Goal: Task Accomplishment & Management: Manage account settings

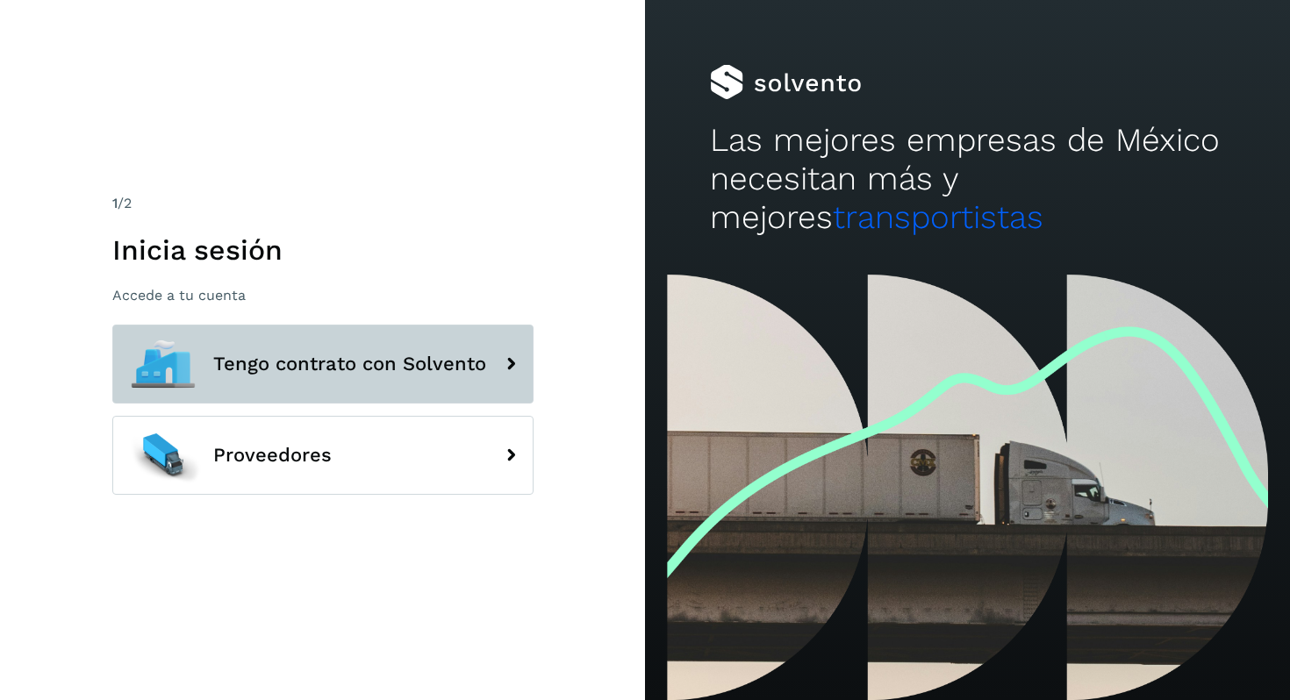
click at [315, 354] on span "Tengo contrato con Solvento" at bounding box center [349, 364] width 273 height 21
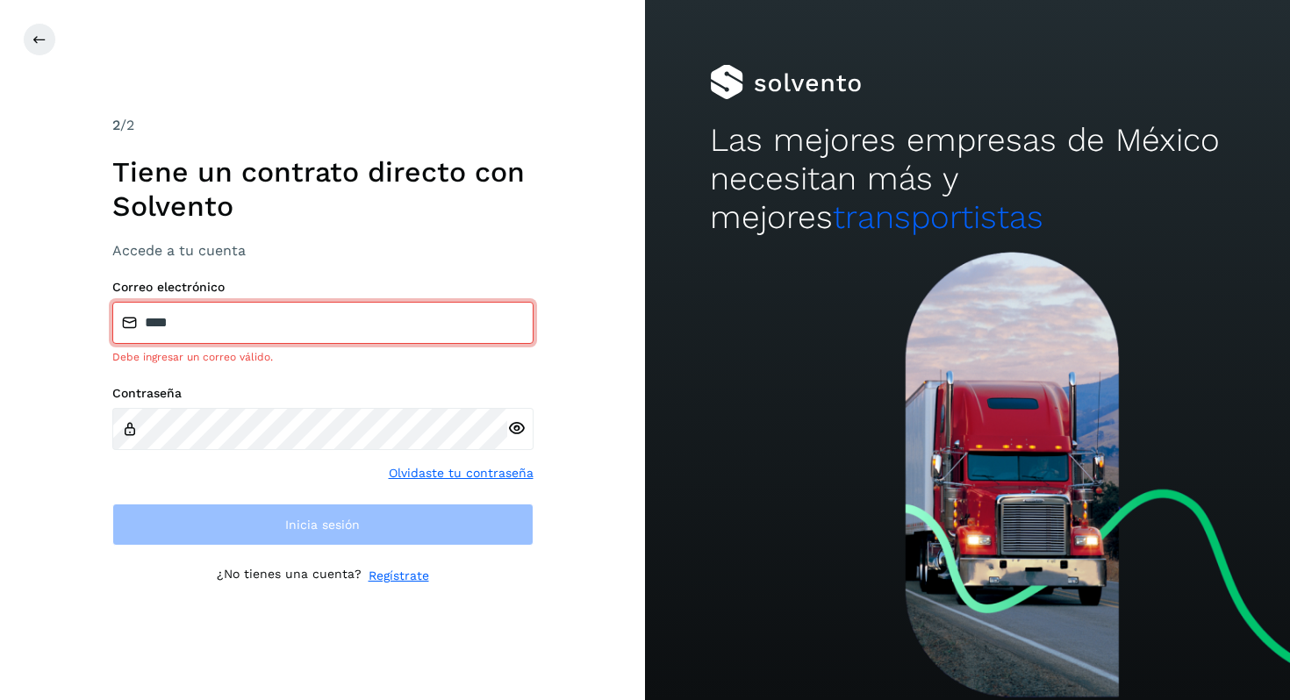
click at [274, 320] on input "****" at bounding box center [322, 323] width 421 height 42
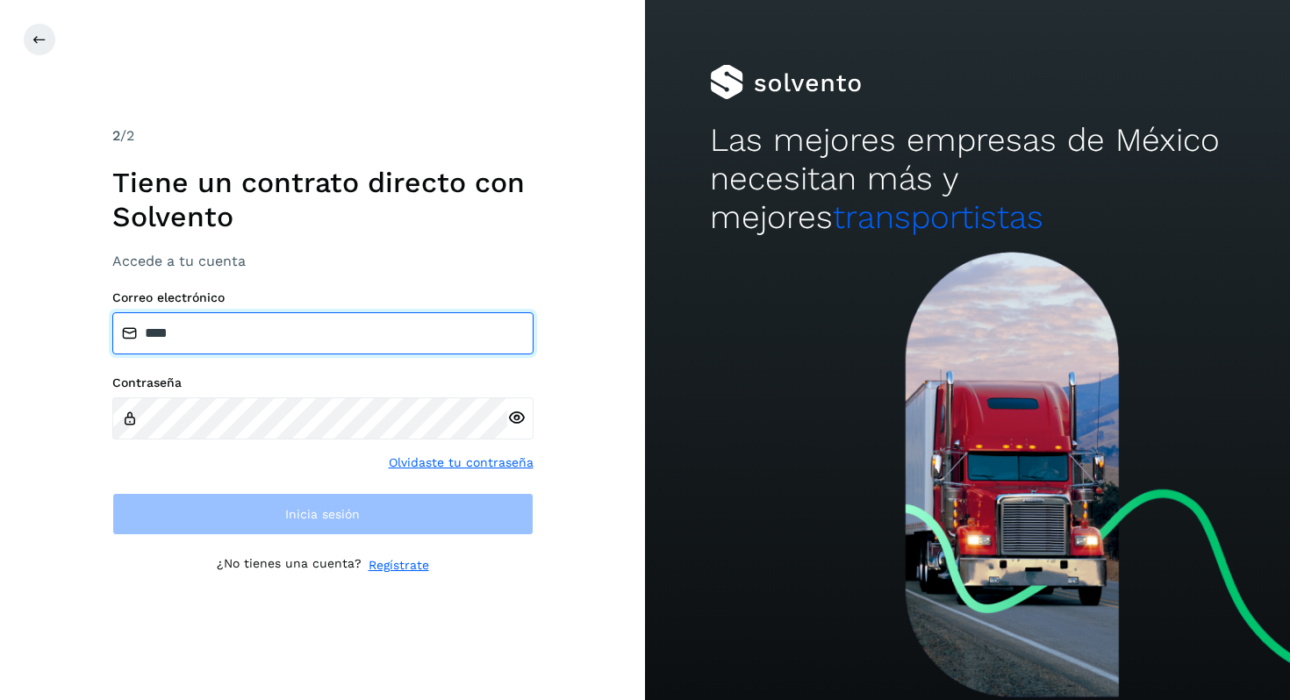
click at [274, 320] on input "****" at bounding box center [322, 333] width 421 height 42
type input "**********"
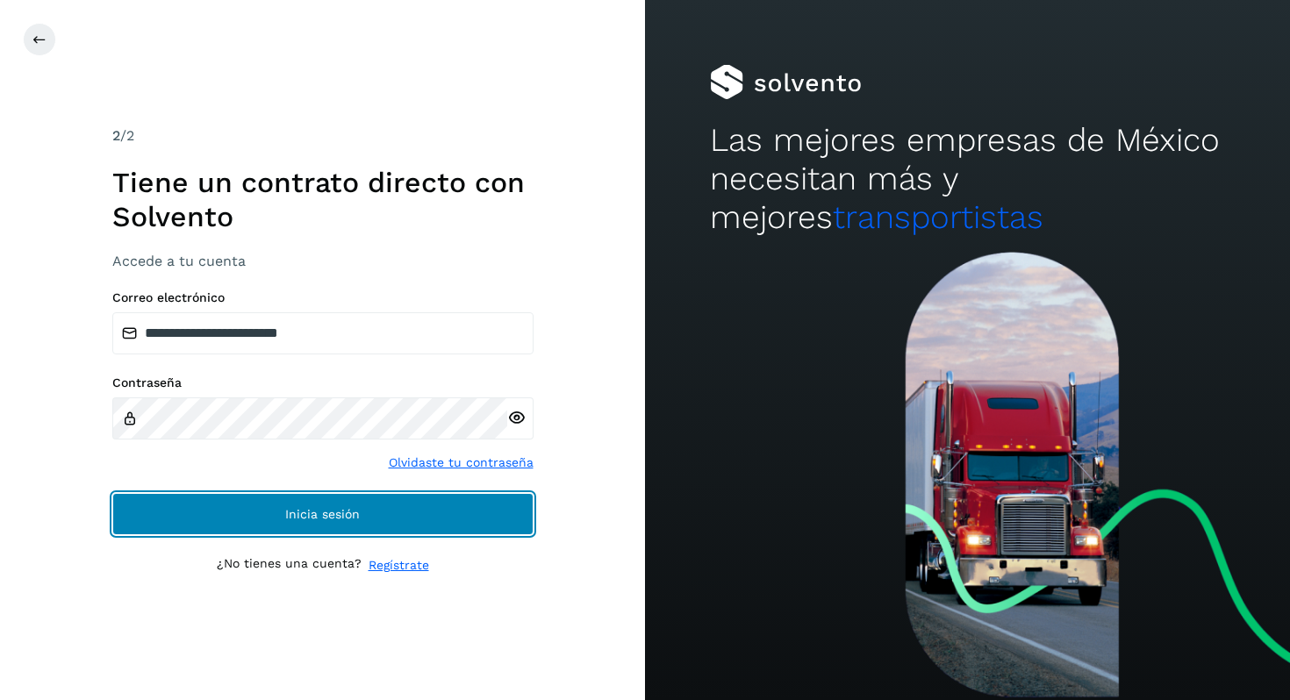
click at [434, 512] on button "Inicia sesión" at bounding box center [322, 514] width 421 height 42
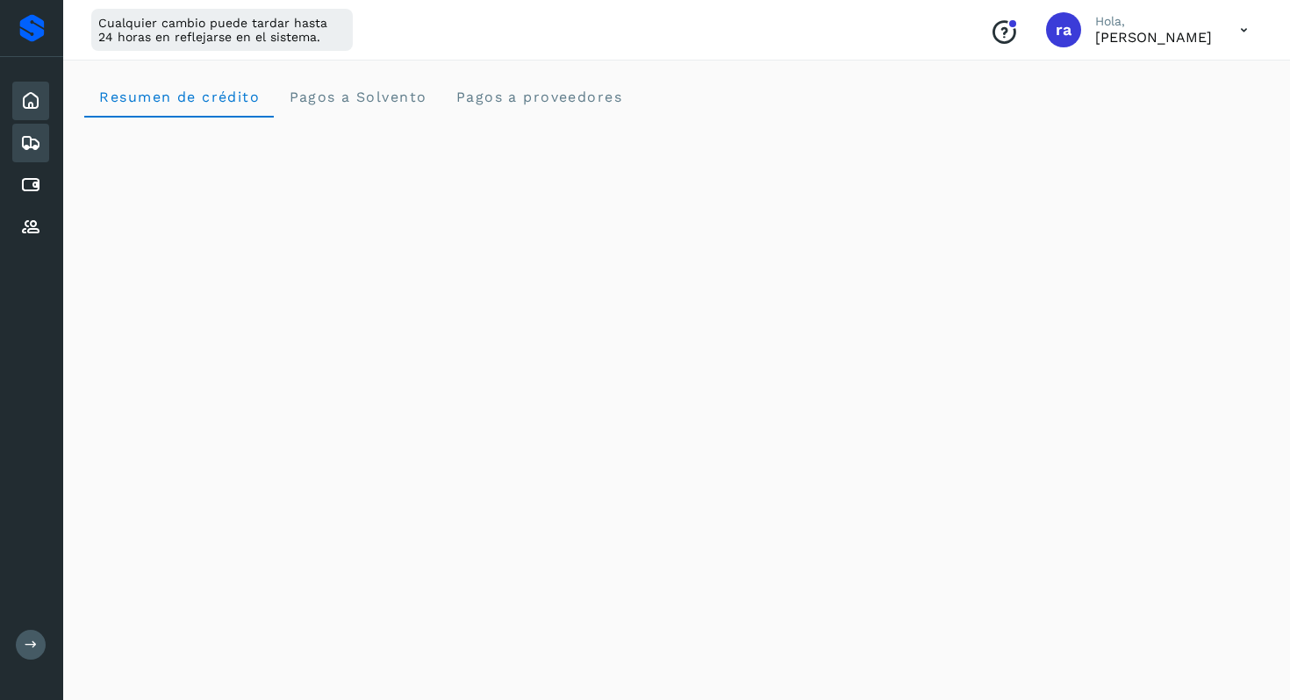
click at [31, 158] on div "Embarques" at bounding box center [30, 143] width 37 height 39
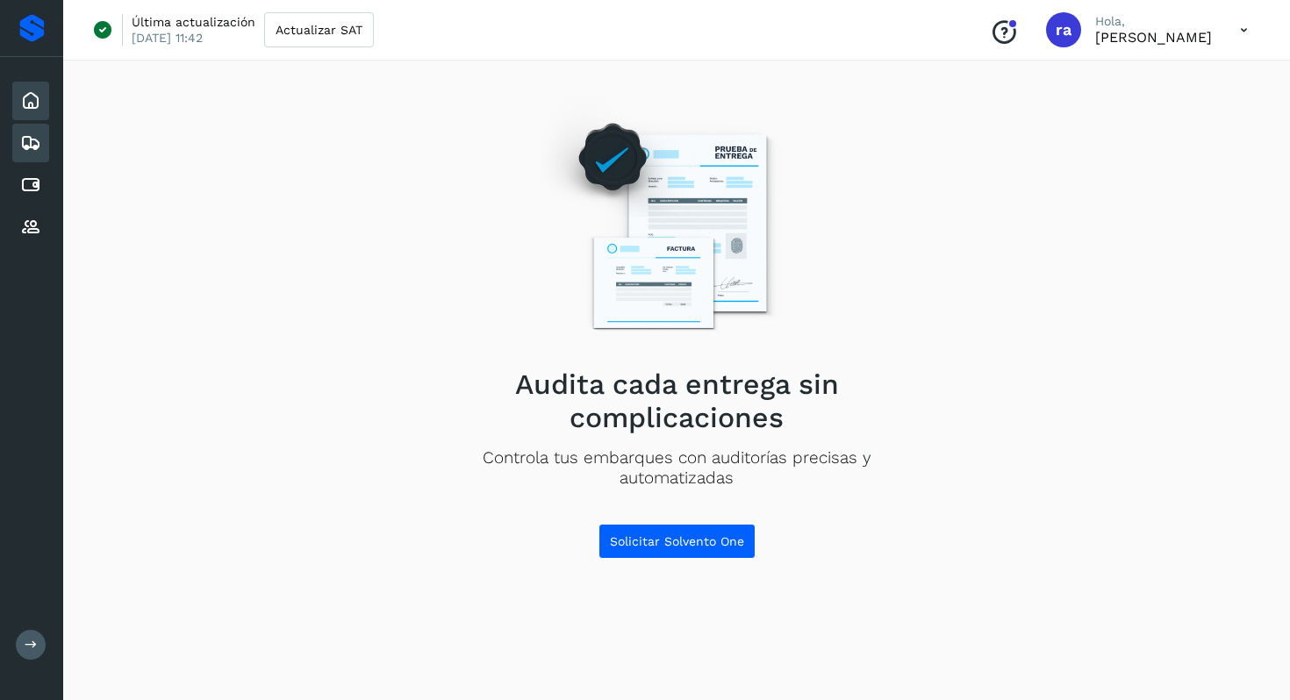
click at [34, 100] on icon at bounding box center [30, 100] width 21 height 21
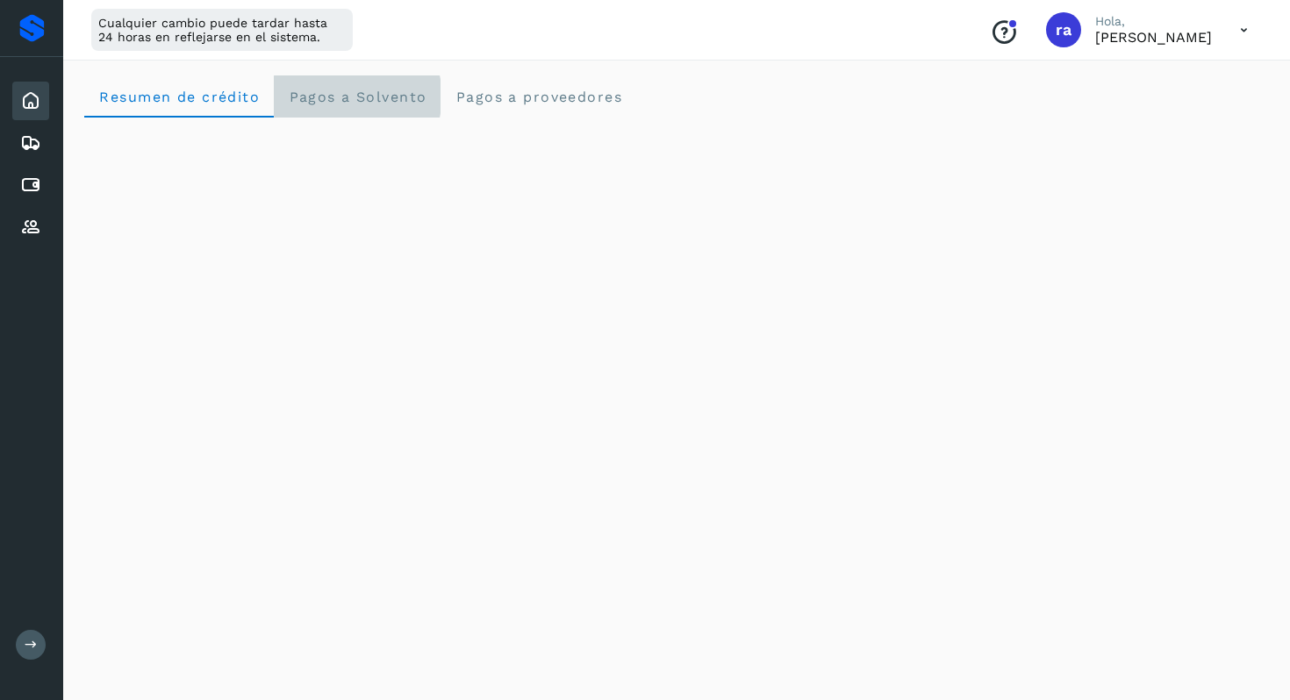
click at [375, 86] on Solvento "Pagos a Solvento" at bounding box center [357, 96] width 167 height 42
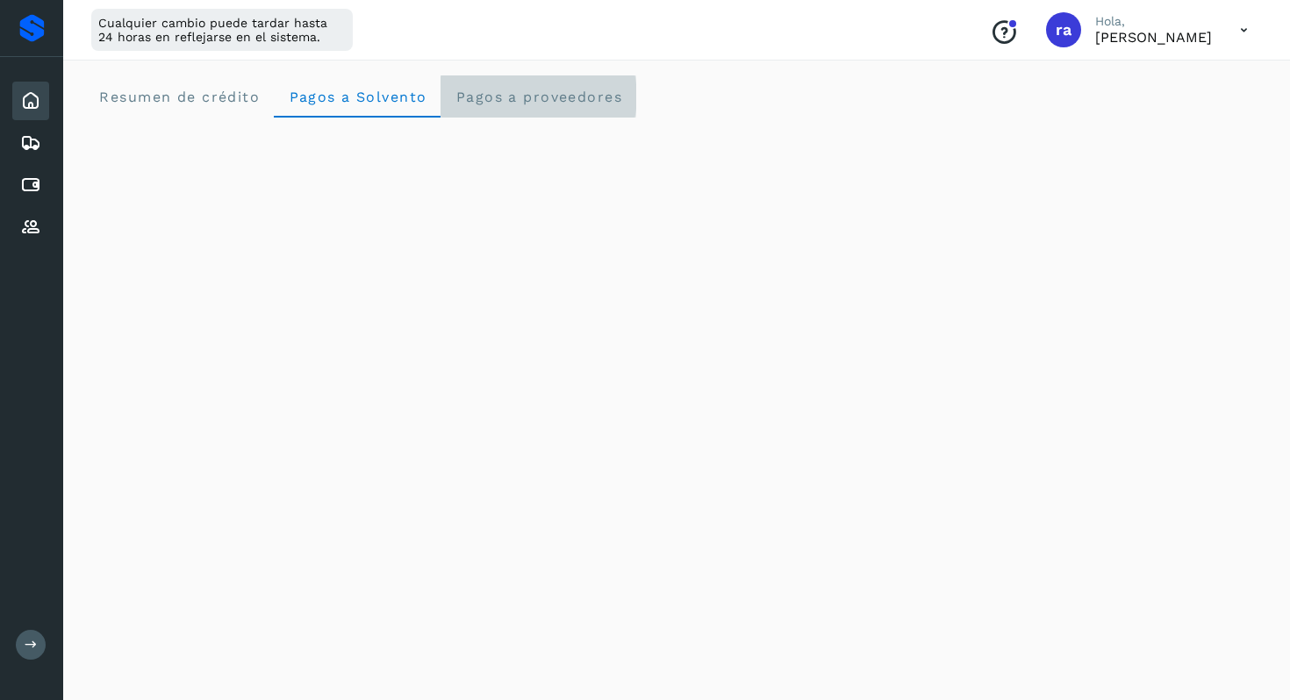
click at [597, 92] on span "Pagos a proveedores" at bounding box center [539, 97] width 168 height 17
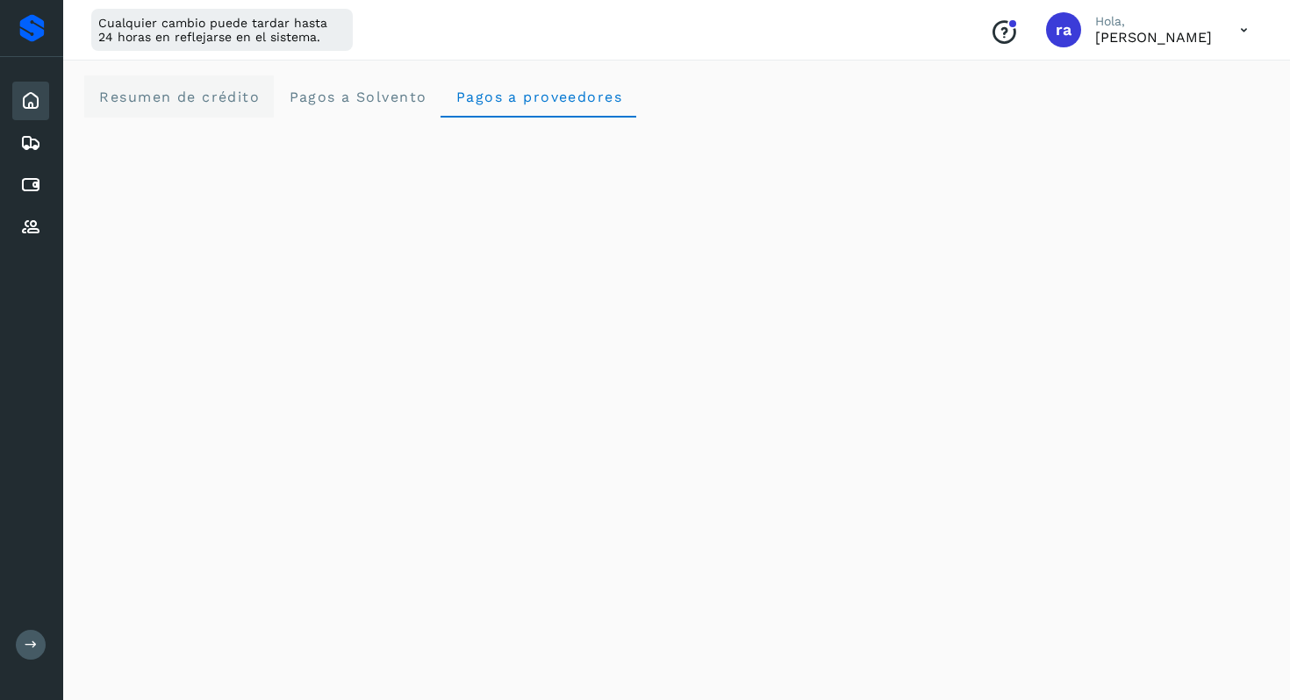
click at [211, 99] on span "Resumen de crédito" at bounding box center [179, 97] width 162 height 17
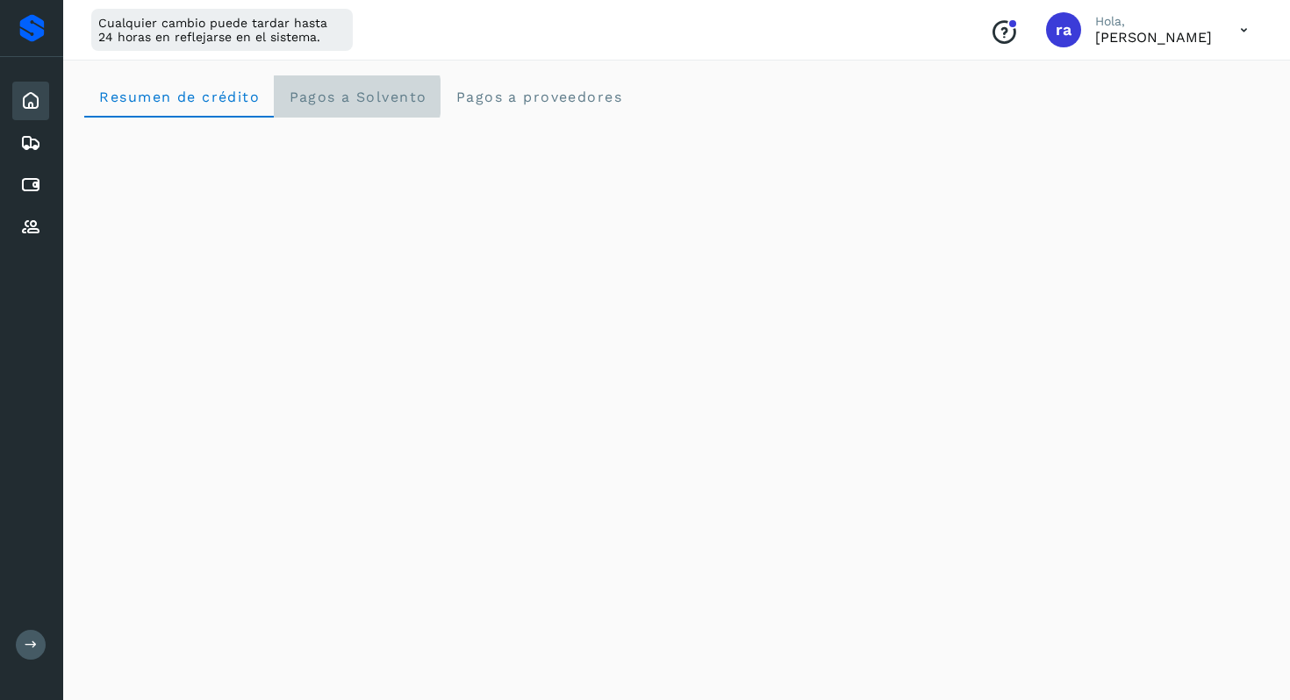
click at [337, 89] on span "Pagos a Solvento" at bounding box center [357, 97] width 139 height 17
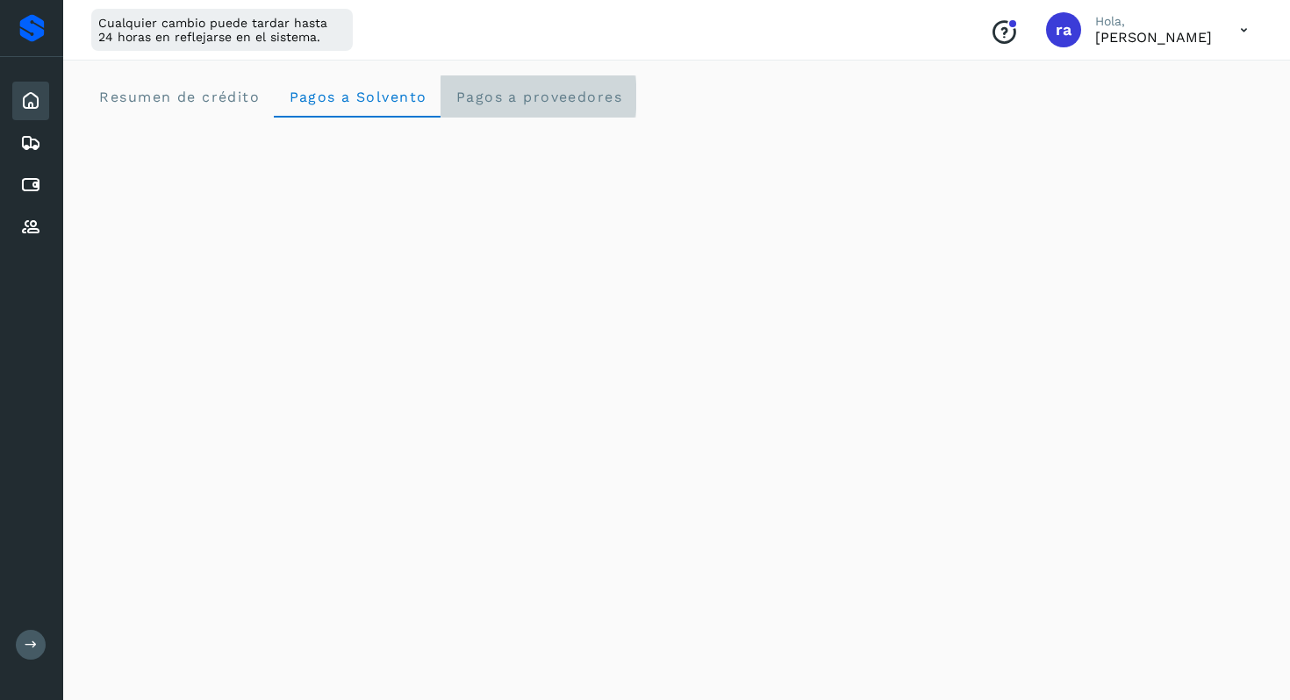
click at [515, 85] on proveedores "Pagos a proveedores" at bounding box center [539, 96] width 196 height 42
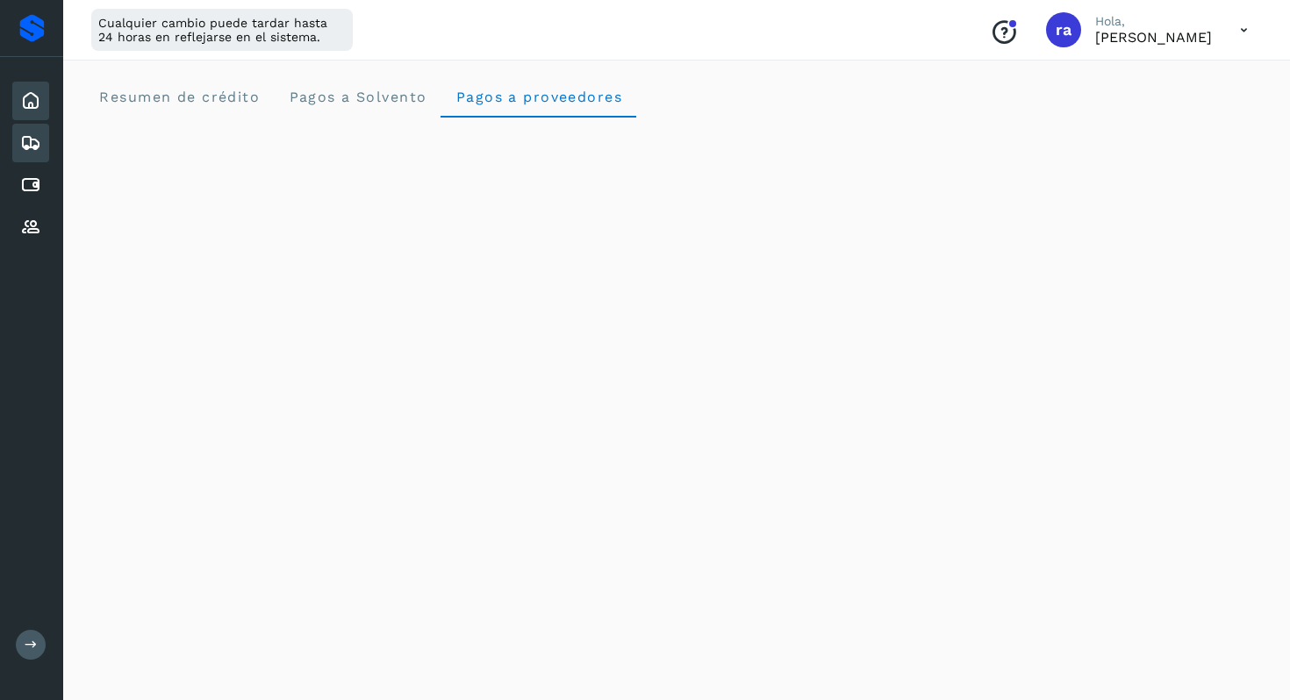
click at [36, 154] on div "Embarques" at bounding box center [30, 143] width 37 height 39
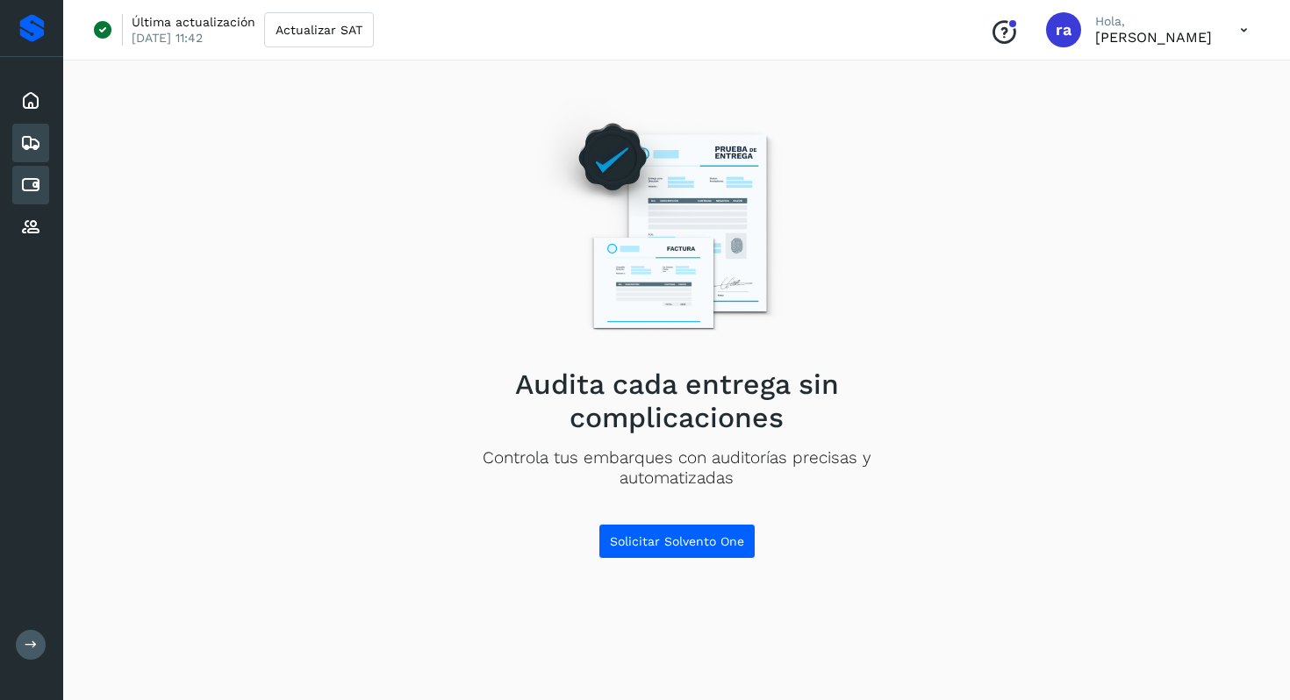
click at [36, 193] on icon at bounding box center [30, 185] width 21 height 21
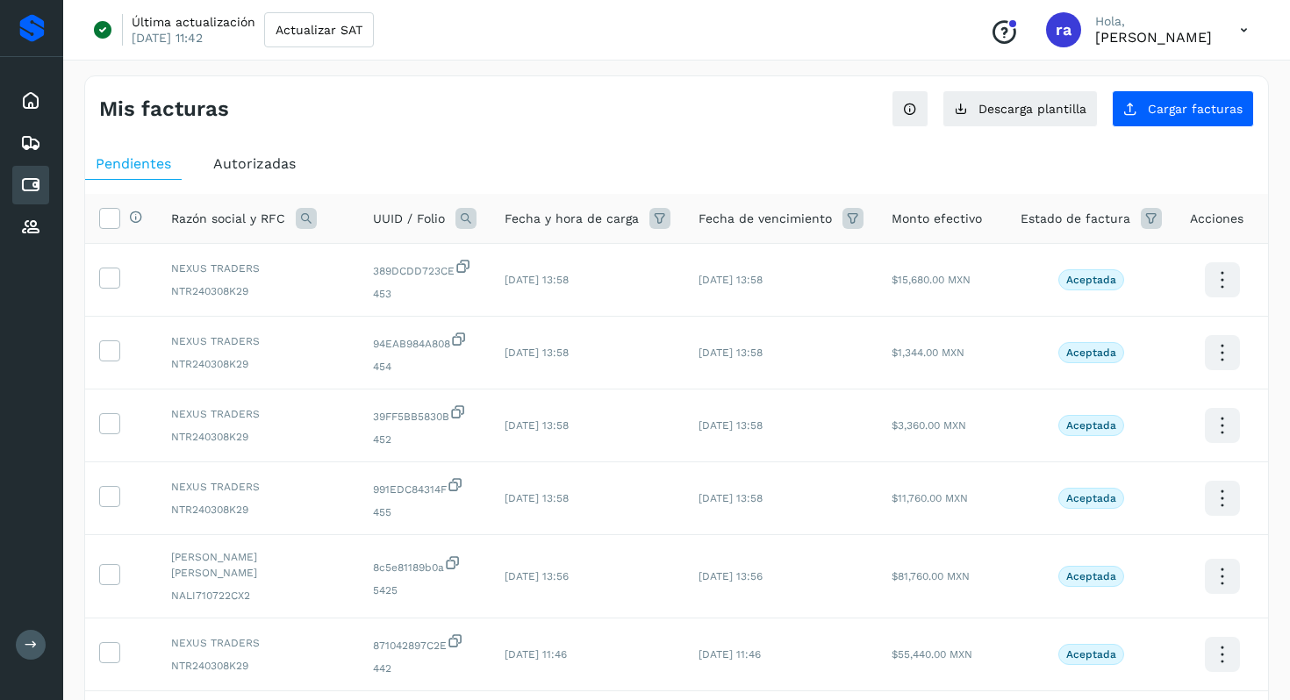
click at [255, 156] on span "Autorizadas" at bounding box center [254, 163] width 83 height 17
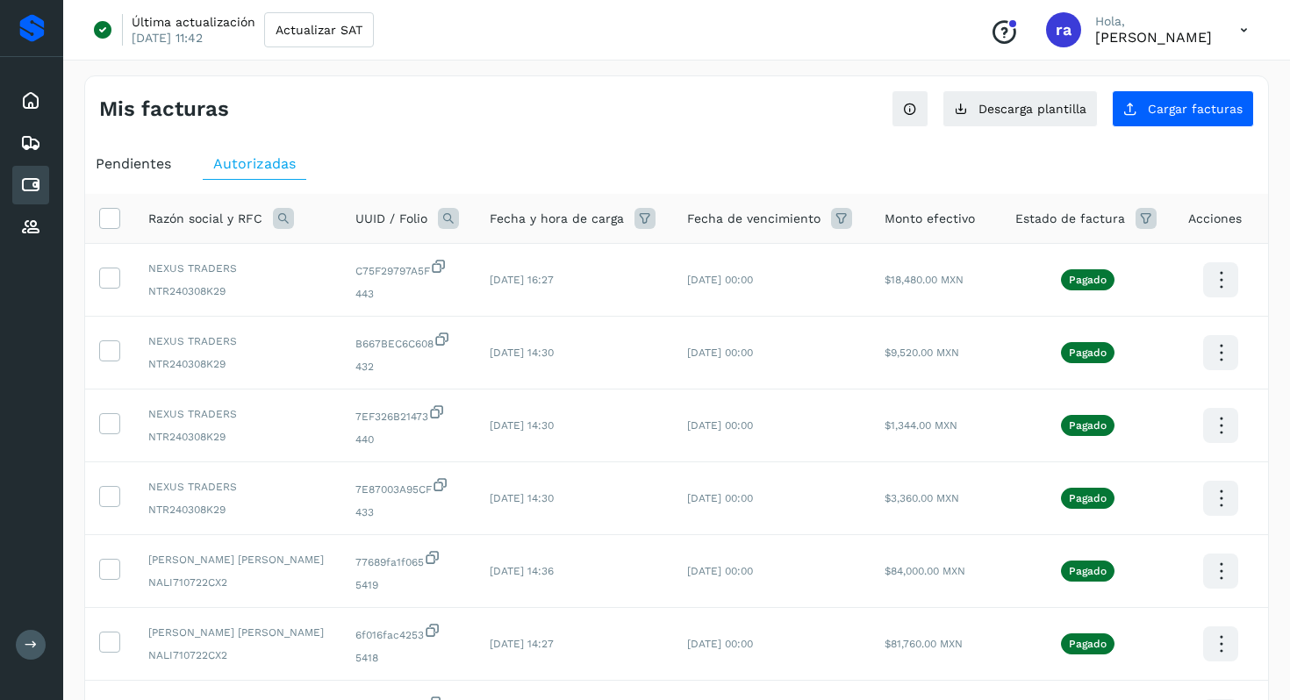
click at [125, 150] on div "Pendientes" at bounding box center [133, 164] width 97 height 32
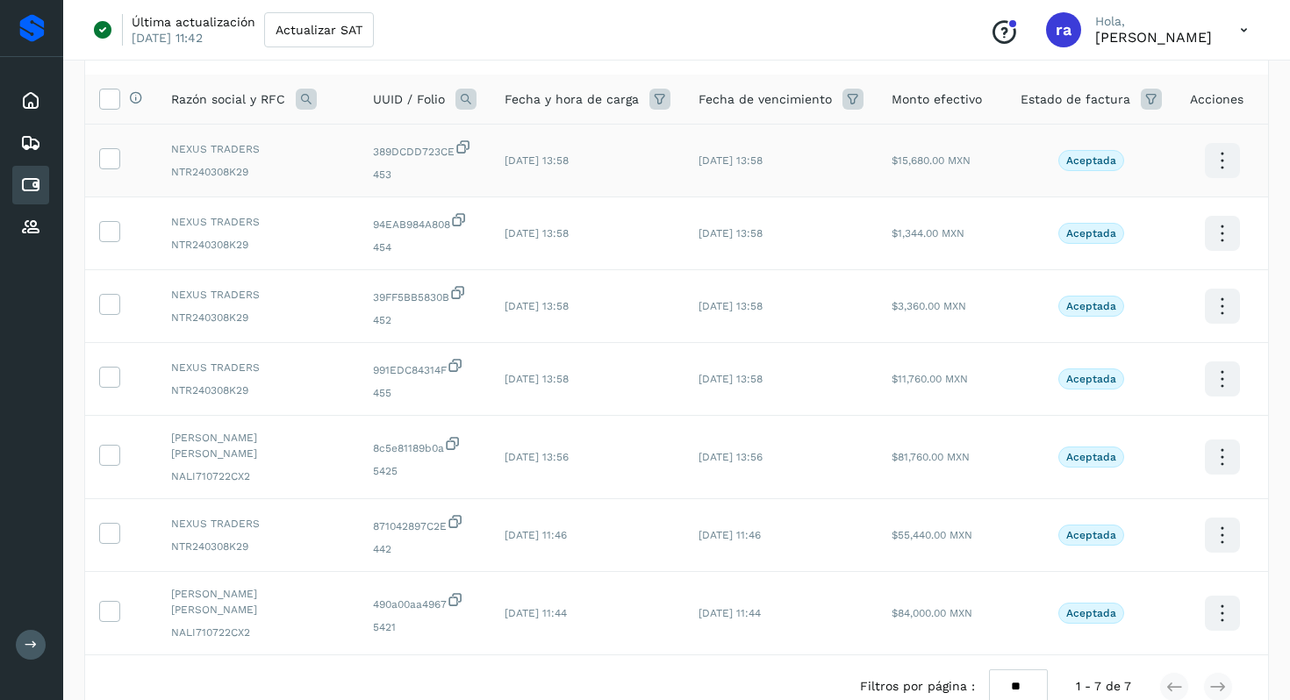
scroll to position [118, 0]
click at [114, 104] on icon at bounding box center [109, 99] width 18 height 18
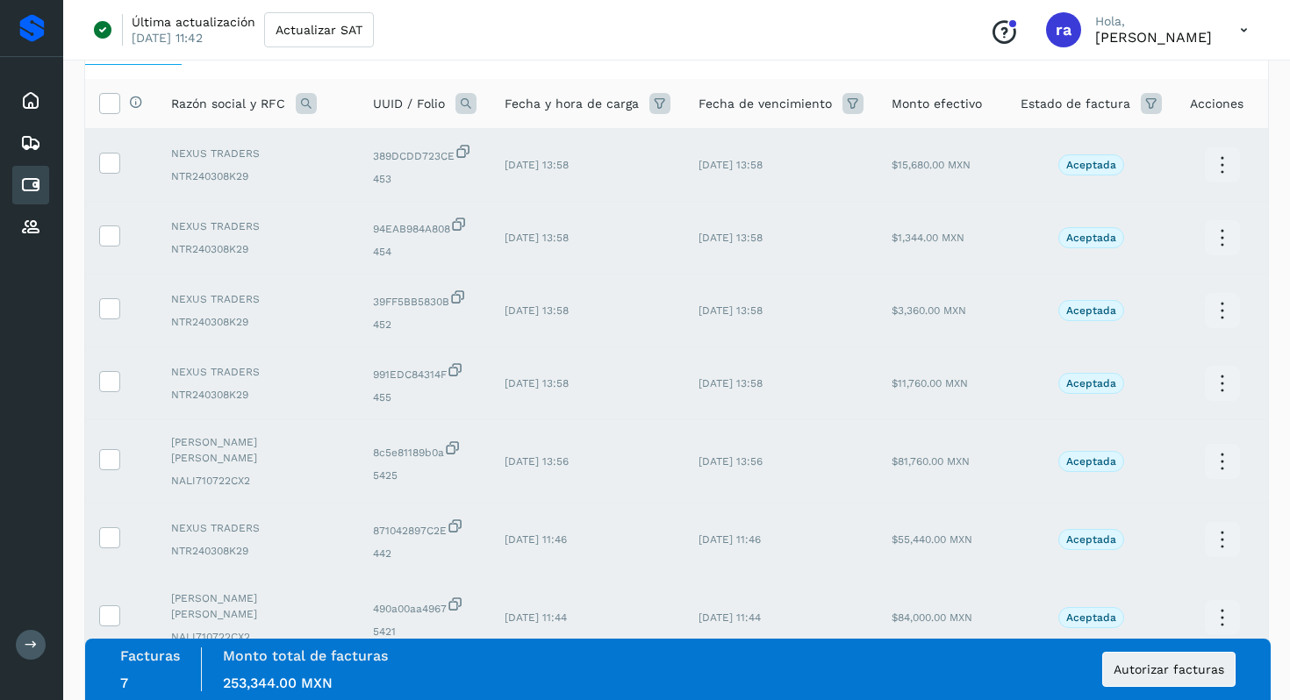
scroll to position [203, 0]
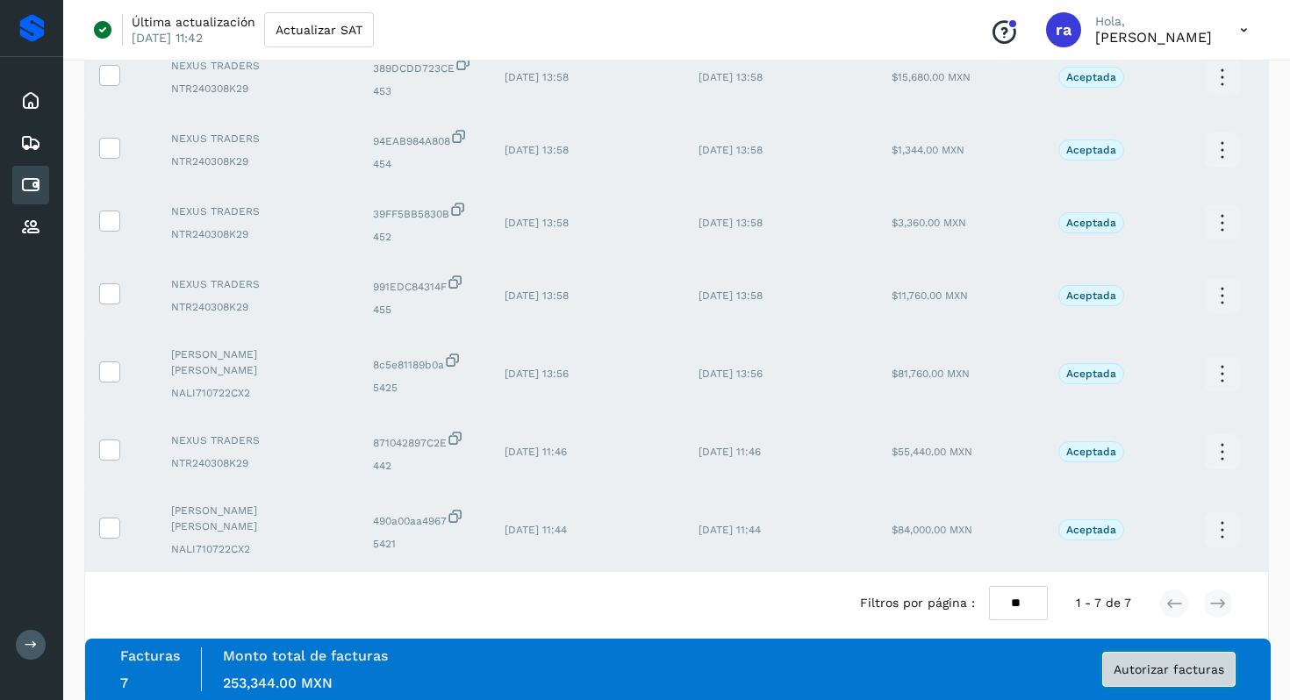
click at [1213, 669] on span "Autorizar facturas" at bounding box center [1169, 670] width 111 height 12
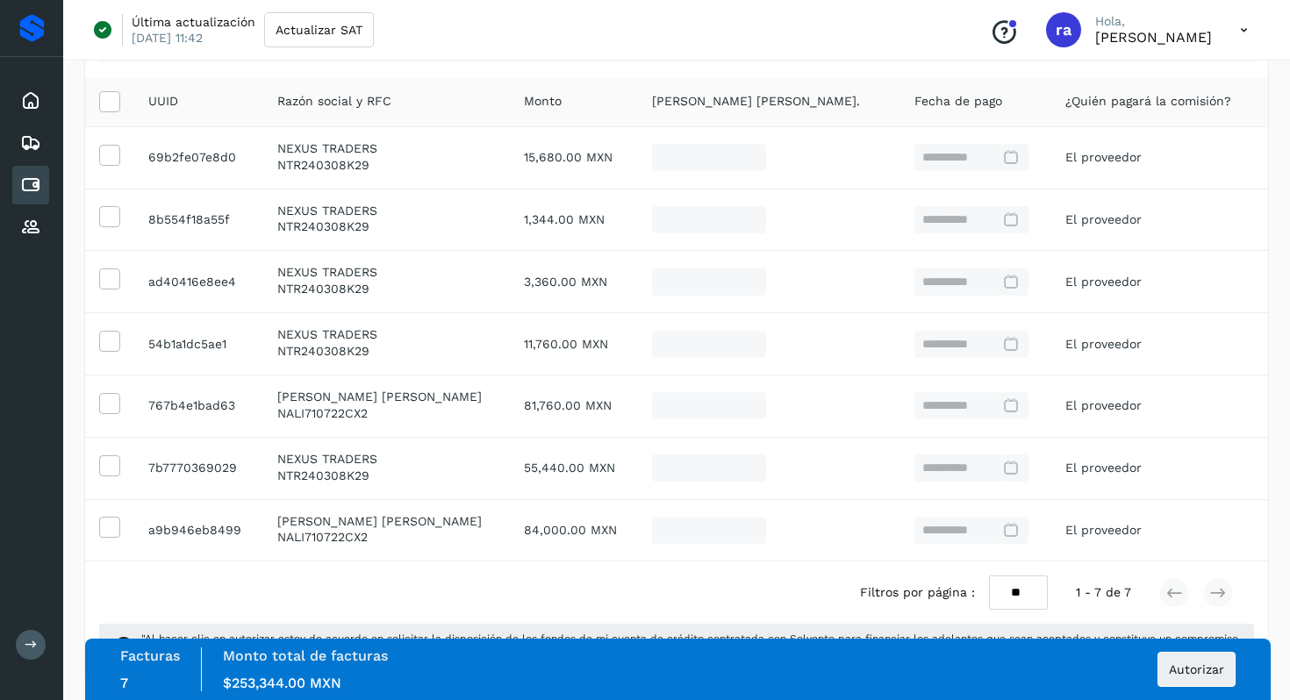
scroll to position [307, 0]
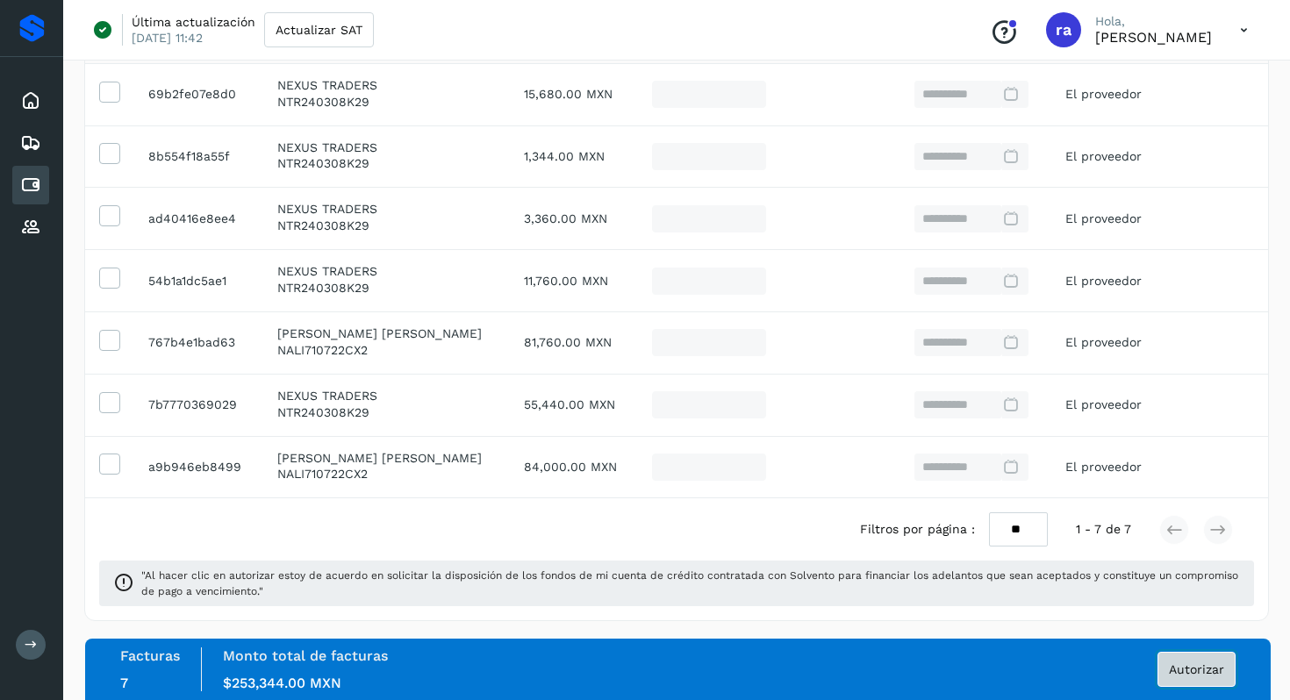
click at [1195, 657] on button "Autorizar" at bounding box center [1197, 669] width 78 height 35
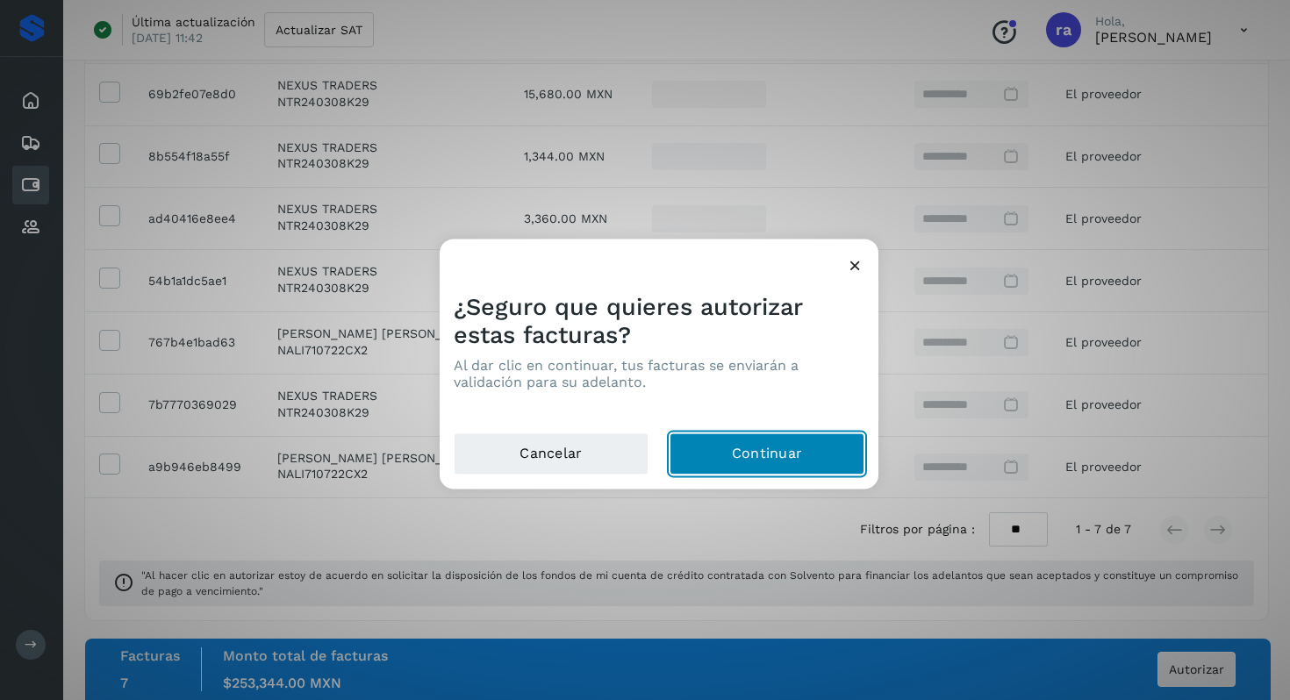
click at [814, 468] on button "Continuar" at bounding box center [767, 455] width 195 height 42
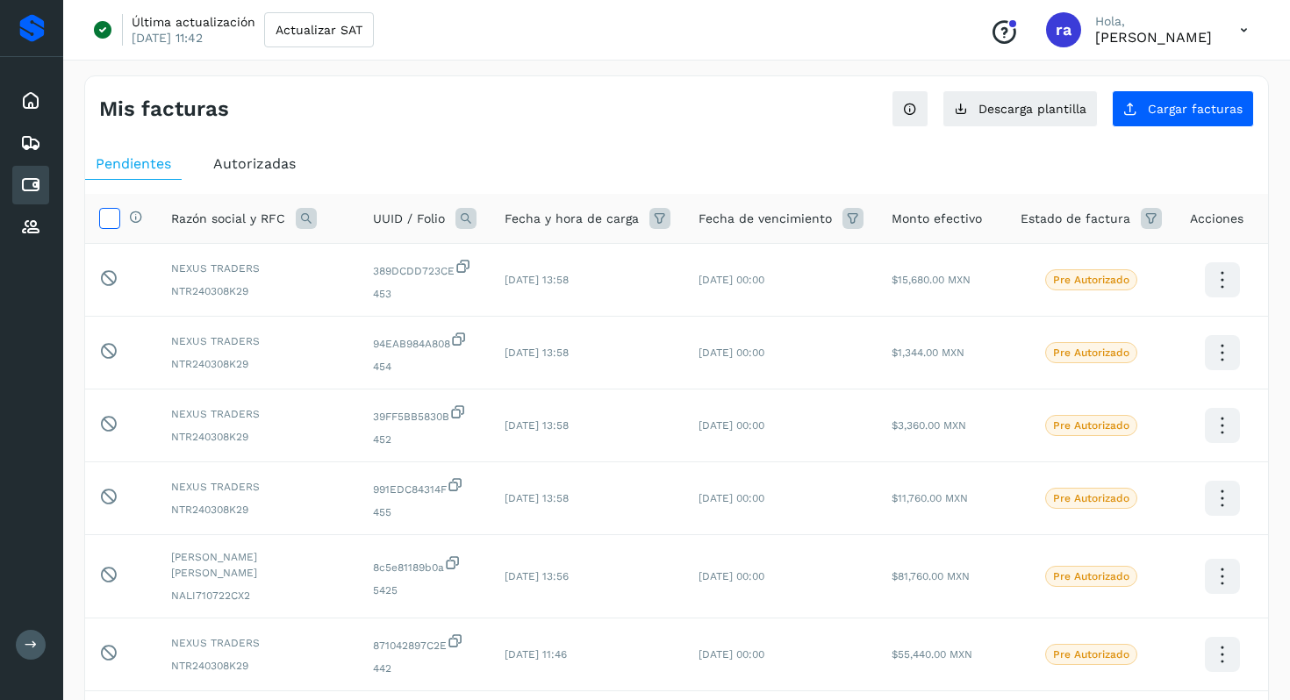
click at [116, 219] on icon at bounding box center [109, 217] width 18 height 18
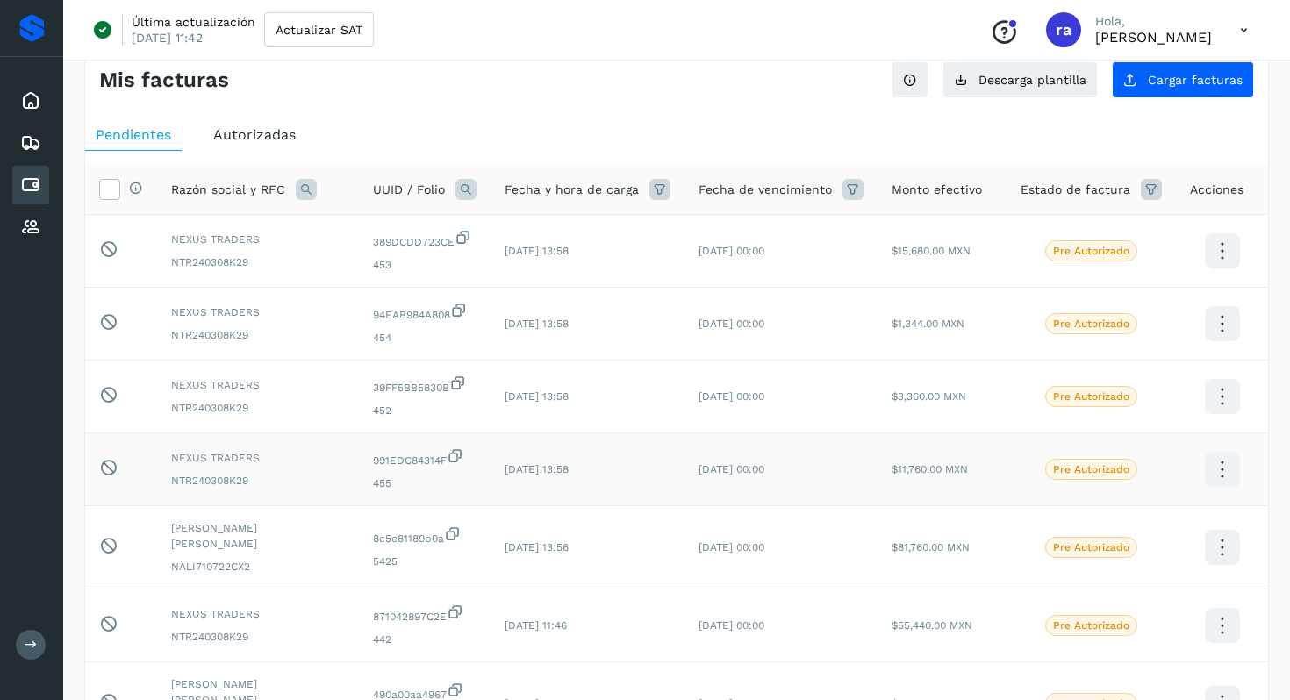
scroll to position [28, 0]
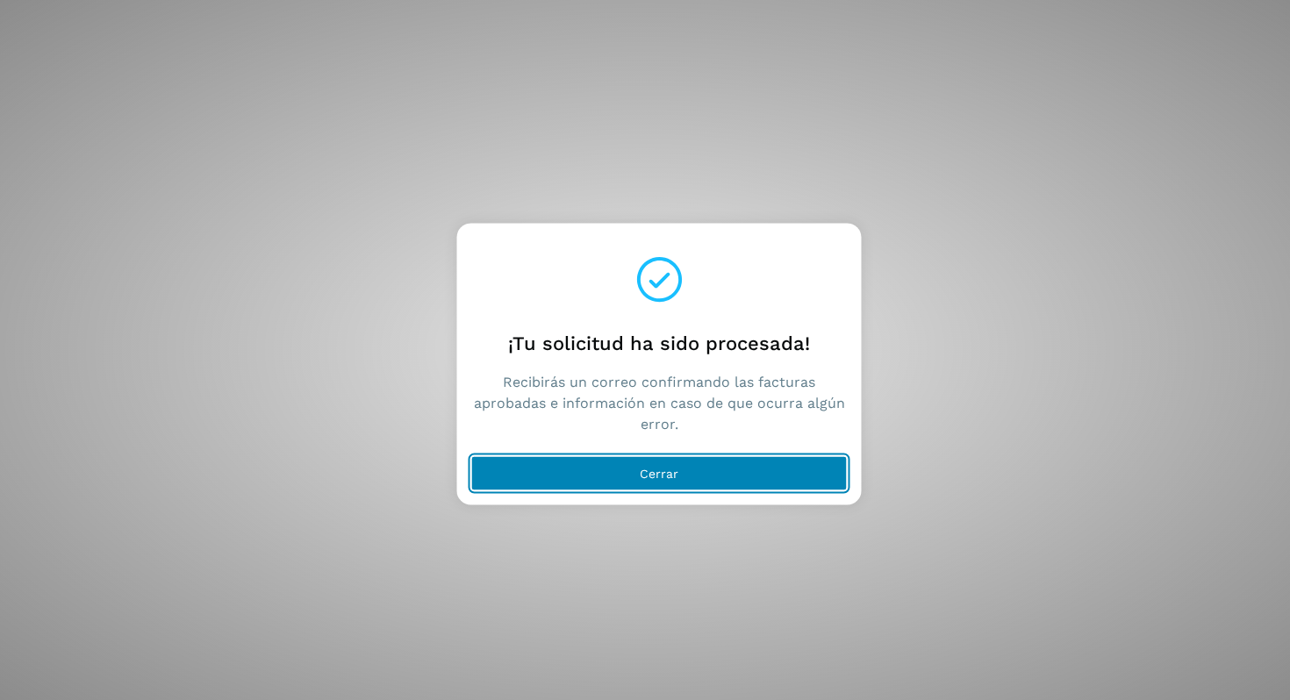
click at [652, 476] on span "Cerrar" at bounding box center [659, 474] width 39 height 12
